Goal: Information Seeking & Learning: Learn about a topic

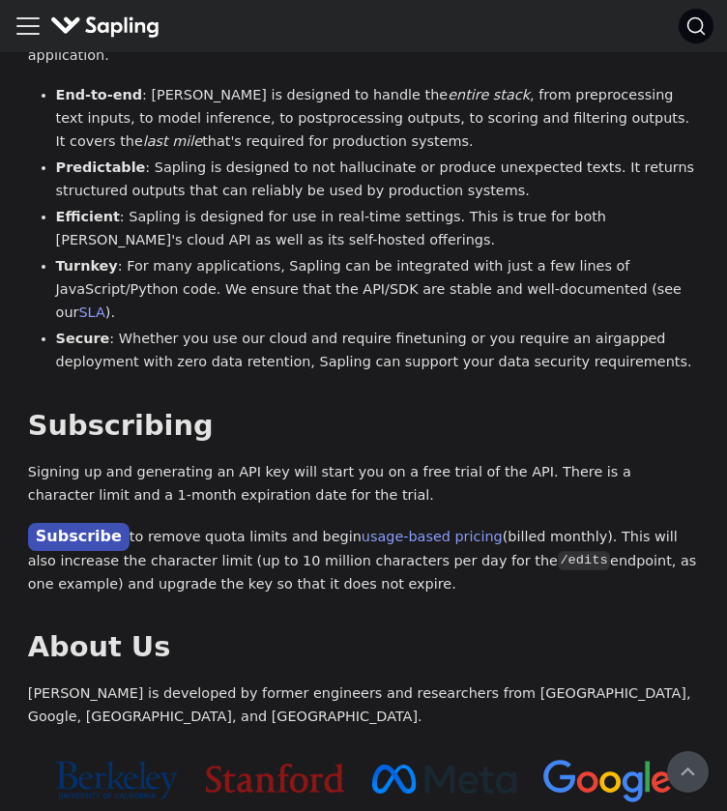
scroll to position [1329, 0]
